Goal: Use online tool/utility

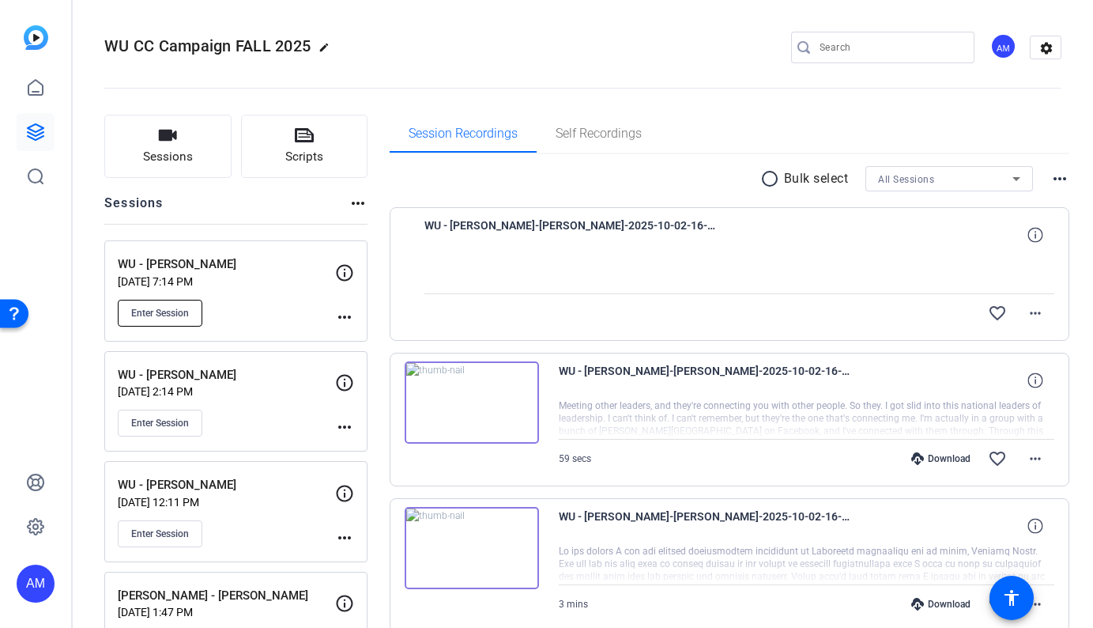
click at [174, 313] on span "Enter Session" at bounding box center [160, 313] width 58 height 13
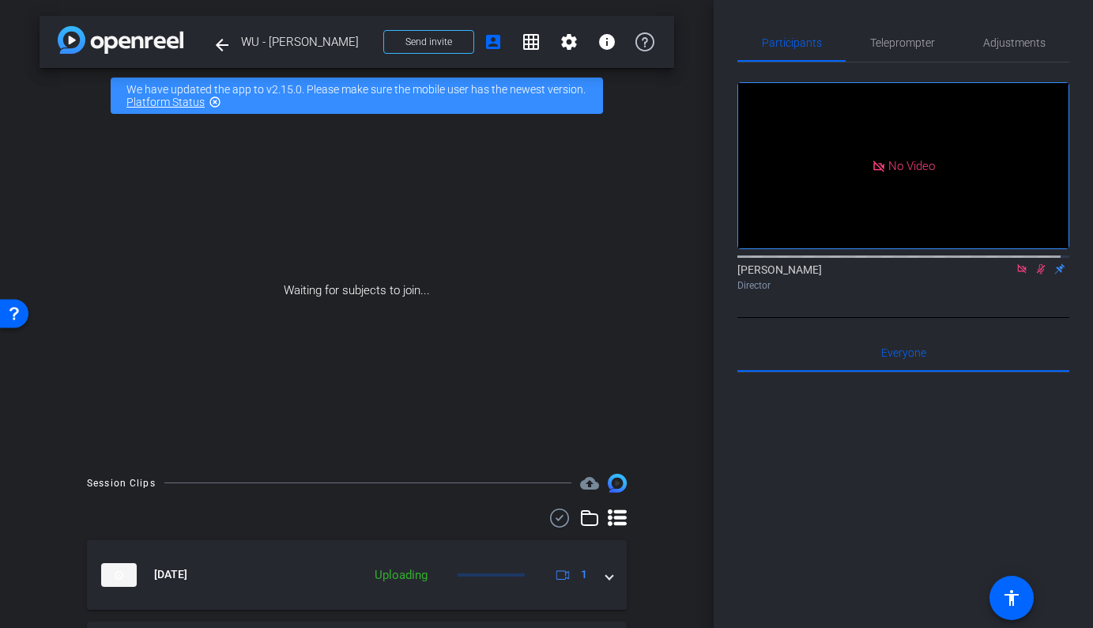
scroll to position [496, 0]
